Goal: Transaction & Acquisition: Download file/media

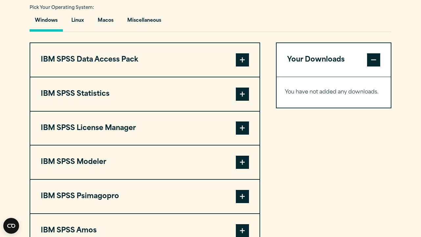
scroll to position [492, 0]
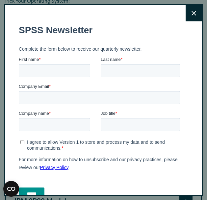
click at [196, 13] on icon at bounding box center [193, 13] width 5 height 5
click at [190, 20] on button "Close" at bounding box center [194, 13] width 16 height 16
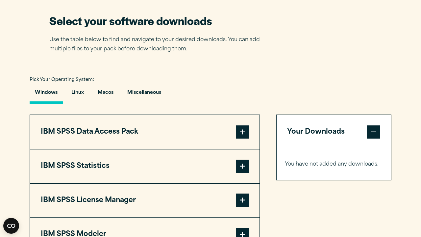
scroll to position [419, 0]
click at [109, 93] on button "Macos" at bounding box center [105, 94] width 26 height 19
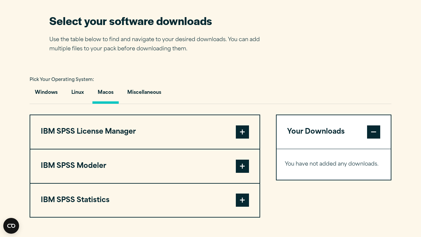
click at [244, 133] on span at bounding box center [242, 131] width 13 height 13
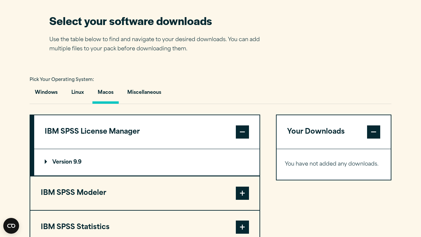
click at [240, 195] on span at bounding box center [242, 193] width 13 height 13
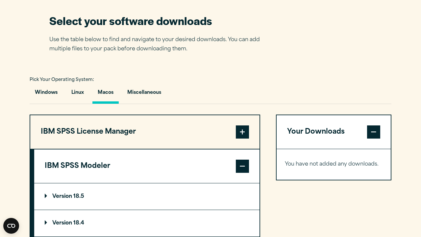
click at [242, 134] on span at bounding box center [242, 131] width 13 height 13
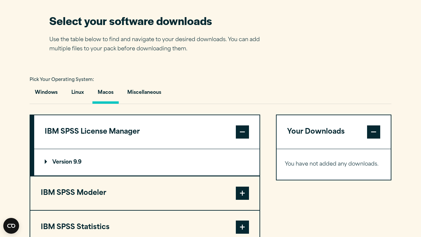
click at [242, 133] on span at bounding box center [242, 131] width 13 height 13
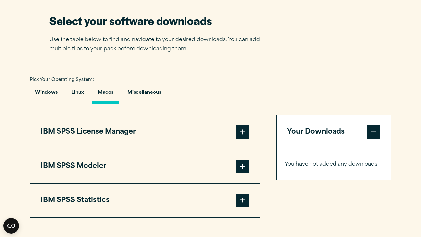
click at [244, 137] on span at bounding box center [242, 131] width 13 height 13
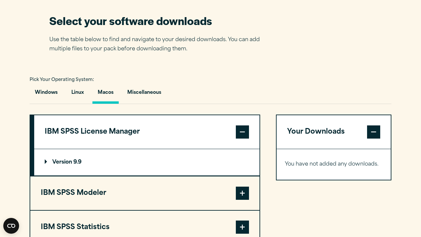
click at [247, 128] on span at bounding box center [242, 131] width 13 height 13
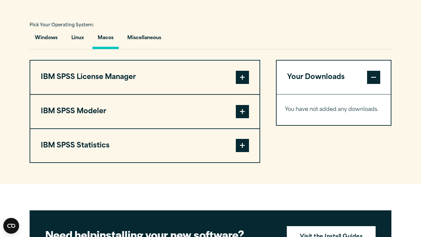
scroll to position [473, 0]
click at [241, 76] on span at bounding box center [242, 77] width 13 height 13
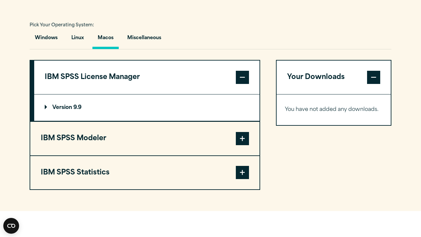
click at [71, 105] on p "Version 9.9" at bounding box center [63, 107] width 37 height 5
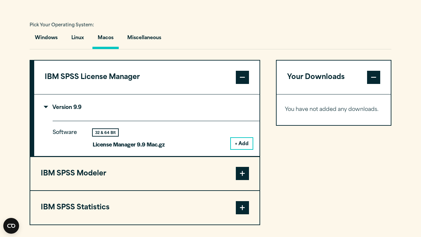
click at [243, 141] on button "+ Add" at bounding box center [242, 143] width 22 height 11
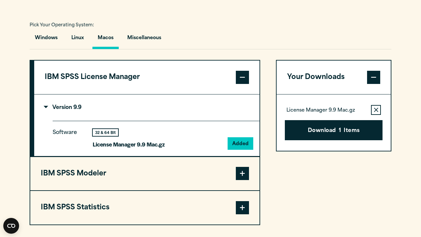
click at [244, 172] on span at bounding box center [242, 173] width 13 height 13
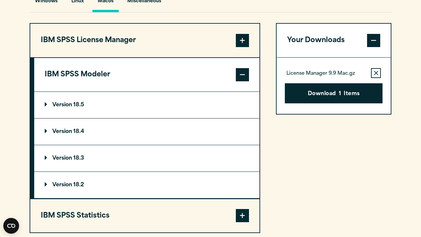
scroll to position [511, 0]
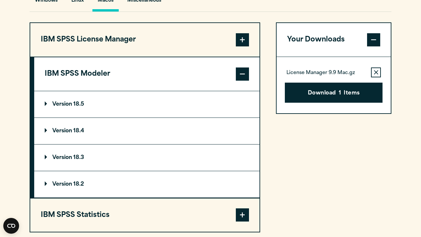
click at [67, 103] on p "Version 18.5" at bounding box center [64, 104] width 39 height 5
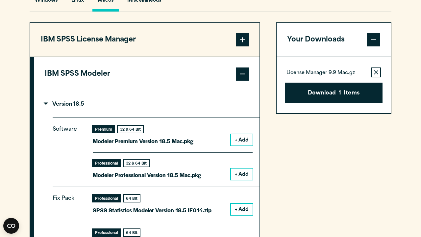
click at [240, 71] on span at bounding box center [242, 73] width 13 height 13
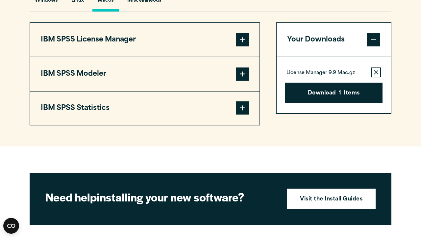
click at [242, 77] on span at bounding box center [242, 73] width 13 height 13
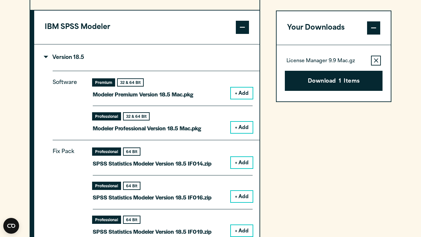
scroll to position [559, 0]
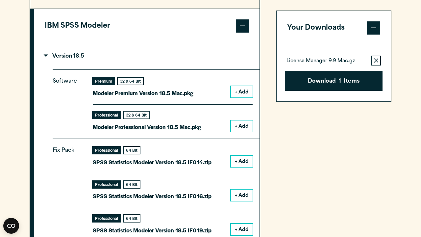
click at [138, 82] on div "32 & 64 Bit" at bounding box center [130, 81] width 25 height 7
click at [108, 83] on div "Premium" at bounding box center [104, 81] width 22 height 7
drag, startPoint x: 128, startPoint y: 83, endPoint x: 143, endPoint y: 84, distance: 15.5
click at [143, 84] on div "Premium 32 & 64 Bit" at bounding box center [143, 81] width 101 height 7
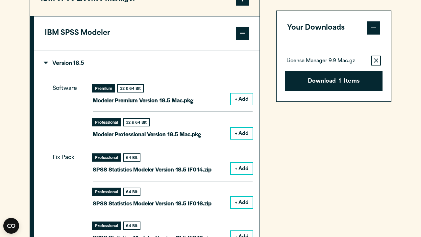
scroll to position [526, 0]
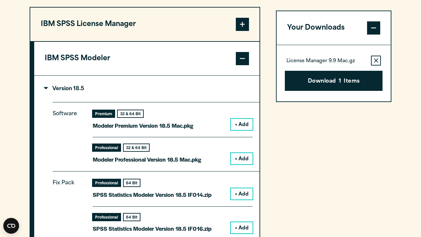
click at [244, 62] on span at bounding box center [242, 58] width 13 height 13
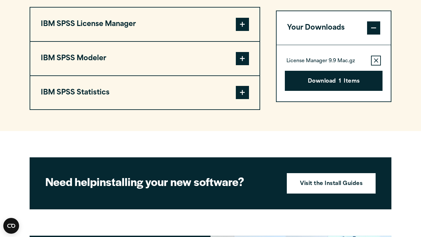
click at [242, 24] on span at bounding box center [242, 24] width 13 height 13
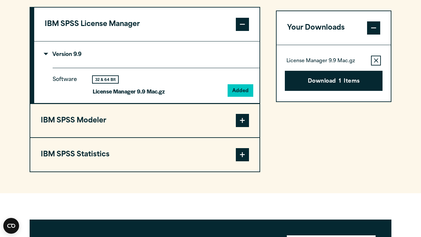
click at [243, 26] on span at bounding box center [242, 24] width 13 height 13
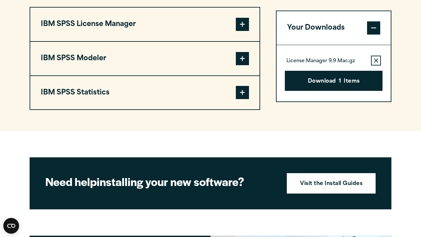
click at [245, 97] on span at bounding box center [242, 92] width 13 height 13
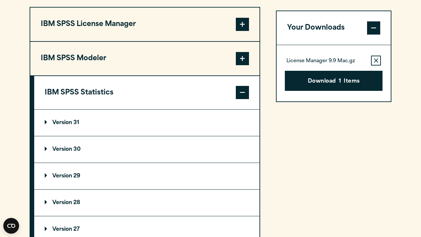
click at [157, 122] on summary "Version 31" at bounding box center [146, 123] width 225 height 26
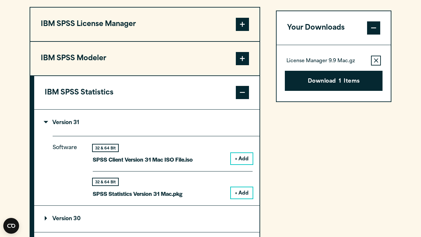
click at [127, 119] on summary "Version 31" at bounding box center [146, 123] width 225 height 26
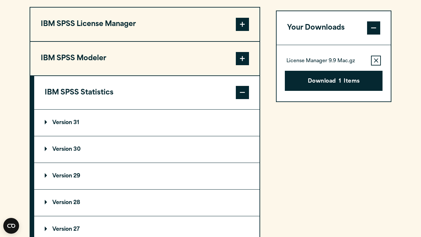
click at [136, 145] on summary "Version 30" at bounding box center [146, 149] width 225 height 26
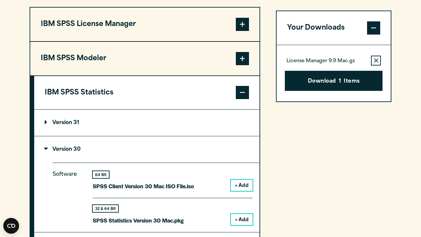
click at [136, 145] on summary "Version 30" at bounding box center [146, 149] width 225 height 26
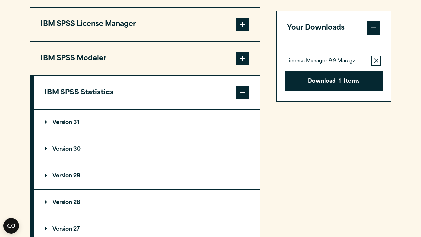
click at [140, 115] on summary "Version 31" at bounding box center [146, 123] width 225 height 26
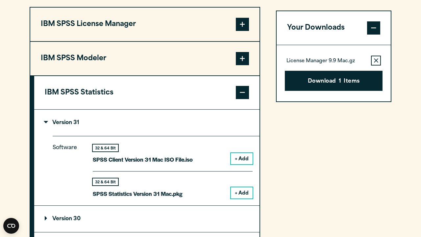
click at [223, 120] on summary "Version 31" at bounding box center [146, 123] width 225 height 26
click at [229, 117] on summary "Version 31" at bounding box center [146, 123] width 225 height 26
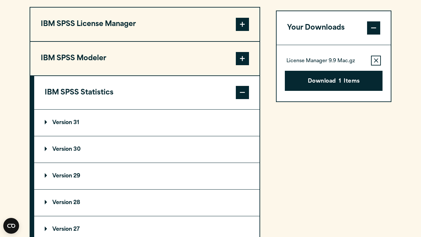
click at [236, 100] on button "IBM SPSS Statistics" at bounding box center [146, 93] width 225 height 34
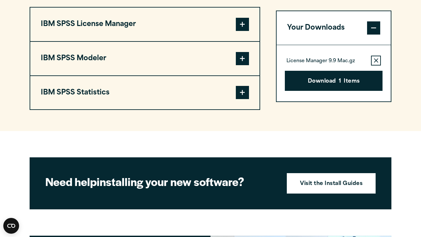
click at [241, 59] on span at bounding box center [242, 58] width 13 height 13
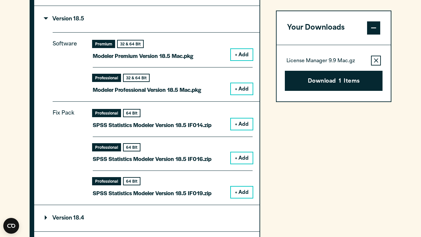
scroll to position [597, 0]
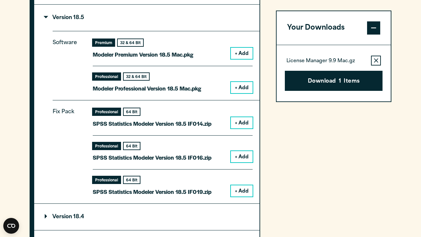
click at [242, 121] on button "+ Add" at bounding box center [242, 122] width 22 height 11
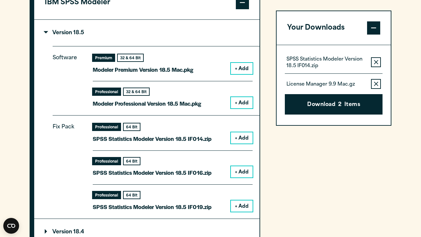
scroll to position [581, 0]
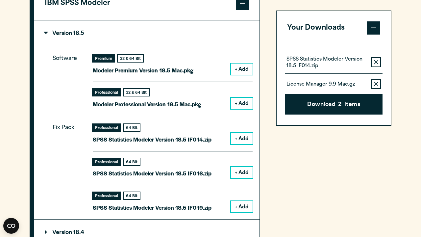
click at [242, 7] on span at bounding box center [242, 3] width 13 height 13
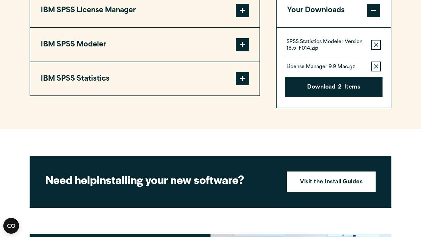
scroll to position [540, 0]
click at [243, 41] on span at bounding box center [242, 44] width 13 height 13
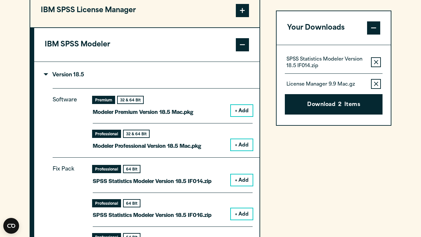
click at [245, 41] on span at bounding box center [242, 44] width 13 height 13
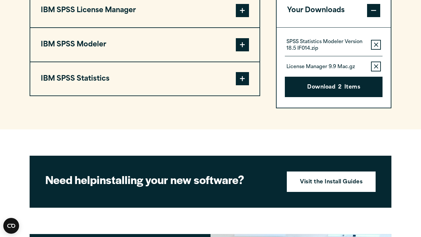
click at [238, 78] on span at bounding box center [242, 78] width 13 height 13
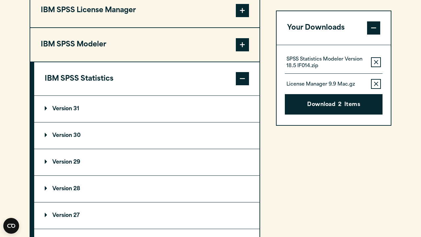
click at [224, 114] on summary "Version 31" at bounding box center [146, 109] width 225 height 26
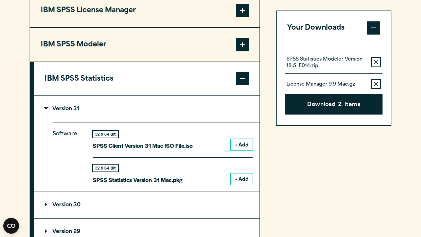
click at [244, 176] on button "+ Add" at bounding box center [242, 178] width 22 height 11
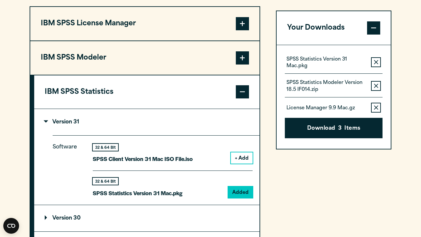
scroll to position [523, 0]
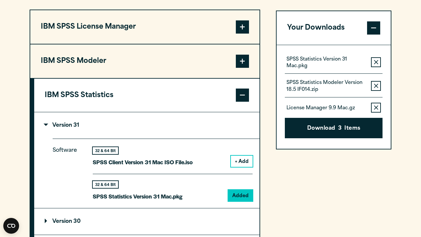
click at [244, 94] on span at bounding box center [242, 95] width 13 height 13
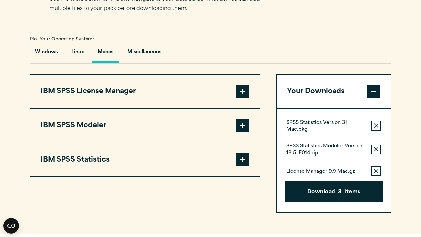
scroll to position [454, 0]
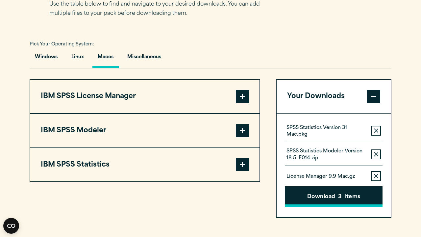
click at [330, 194] on button "Download 3 Items" at bounding box center [334, 196] width 98 height 20
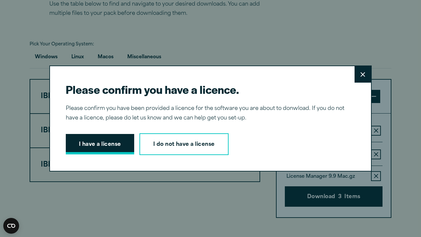
click at [106, 140] on button "I have a license" at bounding box center [100, 144] width 68 height 20
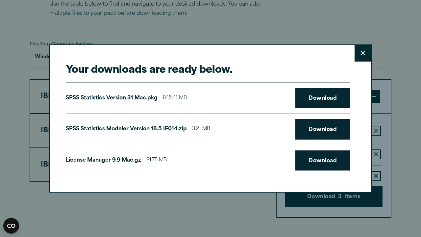
click at [360, 55] on button "Close" at bounding box center [363, 53] width 16 height 16
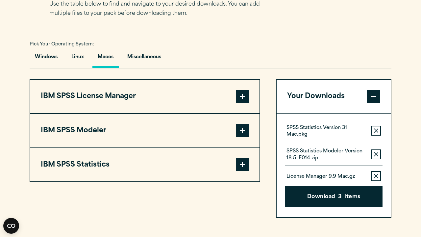
click at [248, 95] on span at bounding box center [242, 96] width 13 height 13
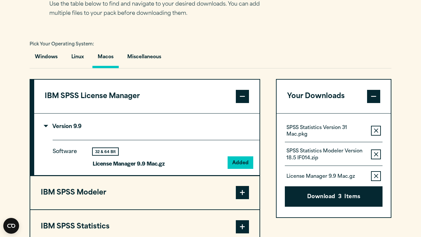
click at [376, 153] on icon "button" at bounding box center [376, 154] width 4 height 5
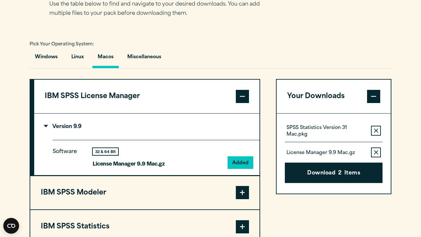
click at [376, 153] on icon "button" at bounding box center [376, 152] width 4 height 5
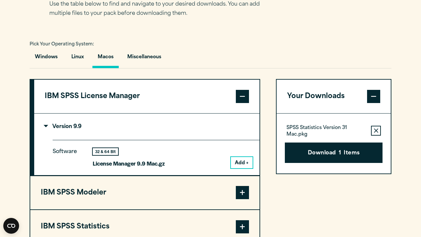
click at [243, 98] on span at bounding box center [242, 96] width 13 height 13
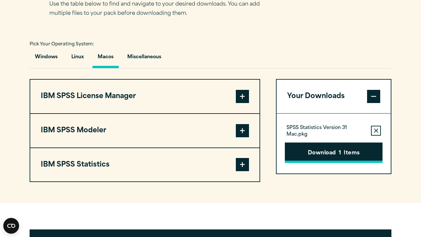
click at [313, 154] on button "Download 1 Items" at bounding box center [334, 152] width 98 height 20
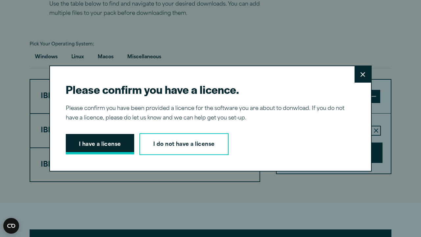
click at [111, 150] on button "I have a license" at bounding box center [100, 144] width 68 height 20
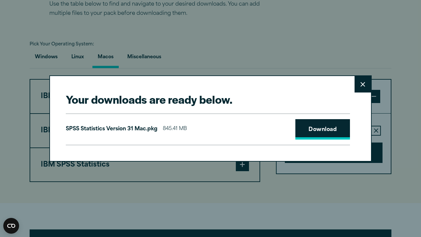
click at [325, 129] on link "Download" at bounding box center [322, 129] width 55 height 20
click at [197, 15] on div "Your downloads are ready below. Close SPSS Statistics Version 31 Mac.pkg 845.41…" at bounding box center [210, 118] width 421 height 237
